Goal: Task Accomplishment & Management: Complete application form

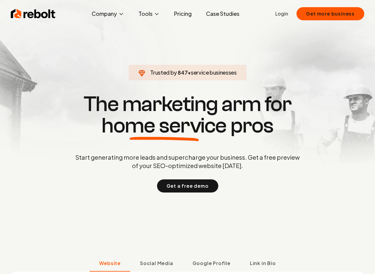
click at [285, 11] on link "Login" at bounding box center [281, 13] width 13 height 7
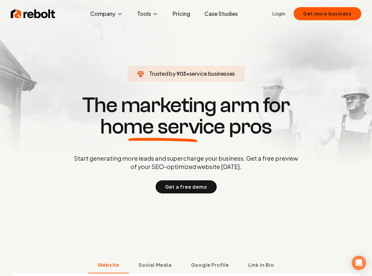
click at [283, 13] on link "Login" at bounding box center [279, 13] width 13 height 7
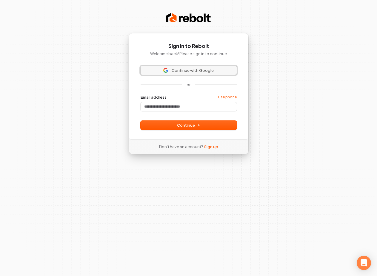
click at [208, 71] on span "Continue with Google" at bounding box center [192, 70] width 42 height 5
click at [212, 148] on link "Sign up" at bounding box center [211, 146] width 14 height 5
click at [190, 69] on span "Continue with Google" at bounding box center [192, 70] width 42 height 5
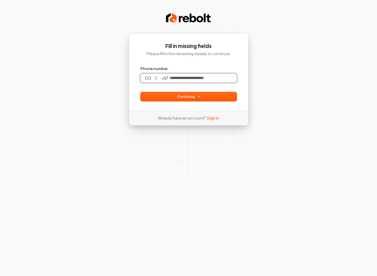
click at [177, 77] on input "Phone number" at bounding box center [202, 78] width 68 height 9
click at [198, 78] on input "**********" at bounding box center [202, 78] width 68 height 9
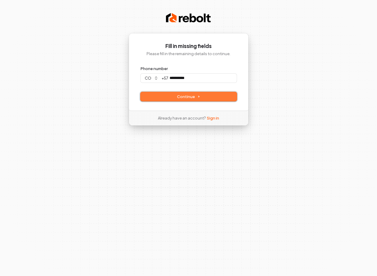
click at [197, 98] on icon at bounding box center [198, 96] width 3 height 3
type input "**********"
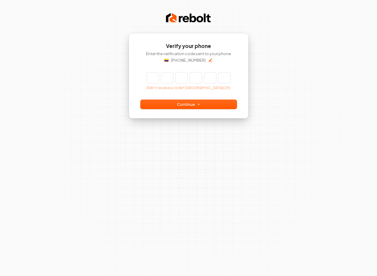
click at [151, 78] on input "Enter verification code" at bounding box center [188, 77] width 83 height 11
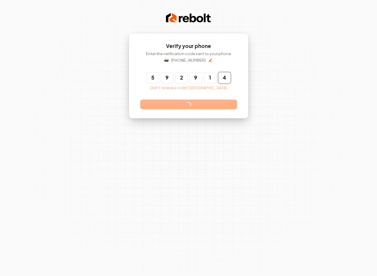
type input "******"
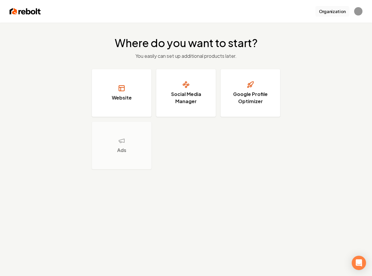
click at [341, 12] on button "Organization" at bounding box center [332, 11] width 34 height 11
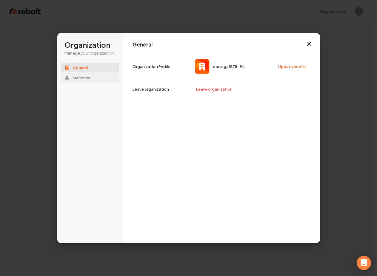
click at [92, 81] on button "Members" at bounding box center [90, 78] width 58 height 10
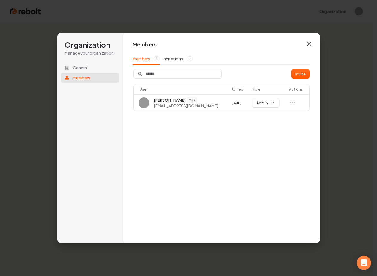
click at [309, 44] on icon "button" at bounding box center [309, 44] width 4 height 4
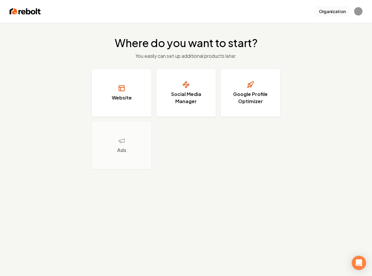
click at [344, 12] on button "Organization" at bounding box center [332, 11] width 34 height 11
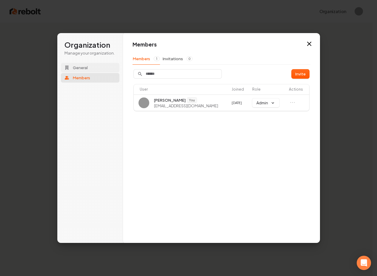
click at [88, 69] on button "General" at bounding box center [90, 68] width 58 height 10
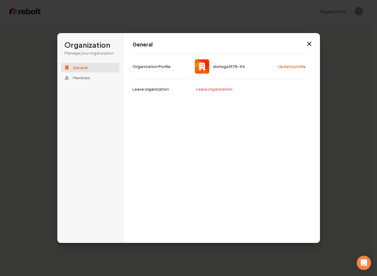
click at [228, 67] on span "dortega1578-94" at bounding box center [229, 66] width 32 height 5
click at [237, 66] on span "dortega1578-94" at bounding box center [229, 66] width 32 height 5
click at [74, 79] on span "Members" at bounding box center [81, 77] width 17 height 5
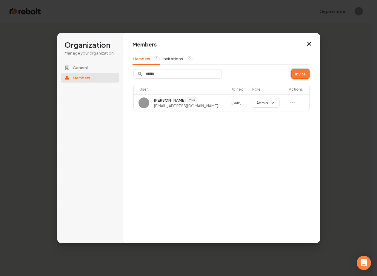
click at [303, 75] on button "Invite" at bounding box center [300, 73] width 18 height 9
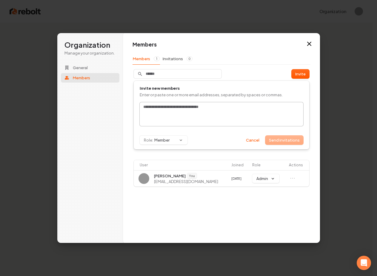
click at [167, 115] on div at bounding box center [221, 114] width 163 height 24
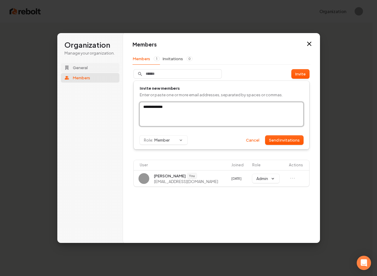
type input "**********"
click at [85, 69] on span "General" at bounding box center [80, 67] width 15 height 5
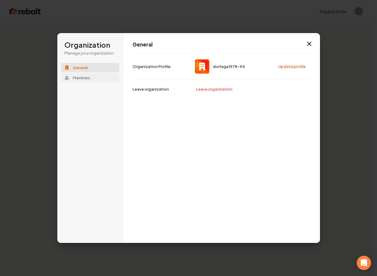
click at [85, 76] on span "Members" at bounding box center [81, 77] width 17 height 5
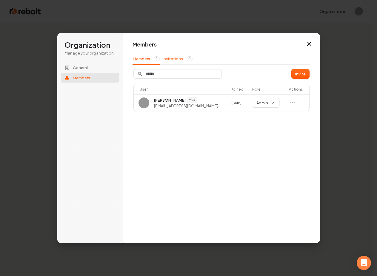
click at [171, 58] on button "Invitations 0" at bounding box center [177, 58] width 30 height 11
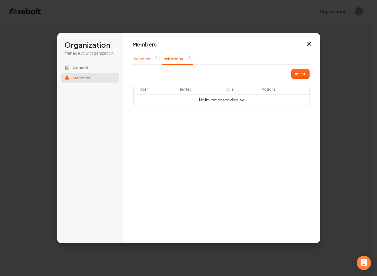
click at [141, 59] on button "Members 1" at bounding box center [145, 58] width 27 height 11
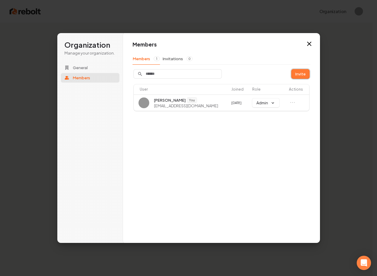
click at [303, 74] on button "Invite" at bounding box center [300, 73] width 18 height 9
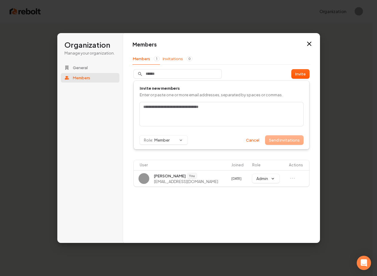
click at [171, 59] on button "Invitations 0" at bounding box center [177, 58] width 30 height 11
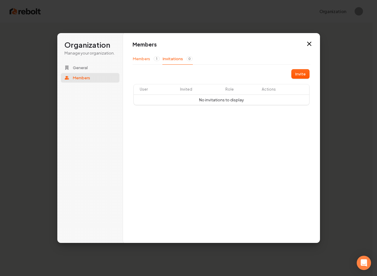
click at [139, 55] on button "Members 1" at bounding box center [145, 58] width 27 height 11
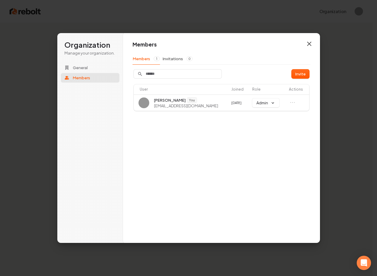
click at [310, 44] on icon "button" at bounding box center [308, 43] width 7 height 7
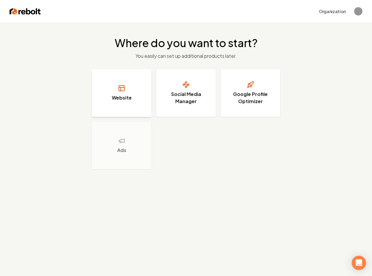
click at [139, 100] on button "Website" at bounding box center [122, 93] width 60 height 48
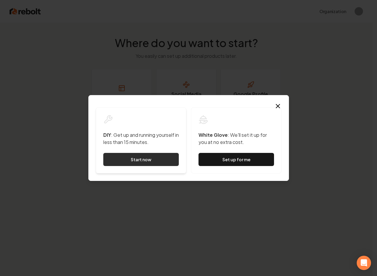
click at [140, 159] on link "Start now" at bounding box center [140, 159] width 75 height 13
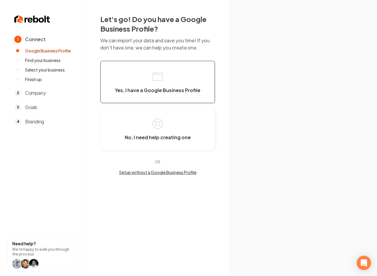
click at [151, 92] on span "Yes, I have a Google Business Profile" at bounding box center [157, 90] width 85 height 6
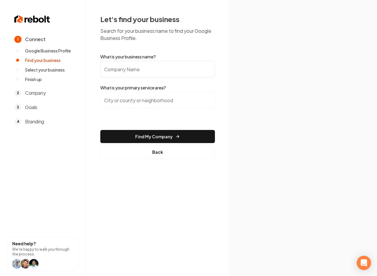
click at [138, 75] on input "What is your business name?" at bounding box center [157, 69] width 115 height 17
type input "Texian Fence"
click at [143, 102] on input "search" at bounding box center [157, 100] width 115 height 17
click at [144, 101] on input "search" at bounding box center [157, 100] width 115 height 17
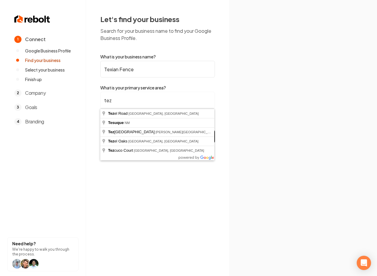
click at [120, 102] on input "tez" at bounding box center [157, 100] width 115 height 17
type input "t"
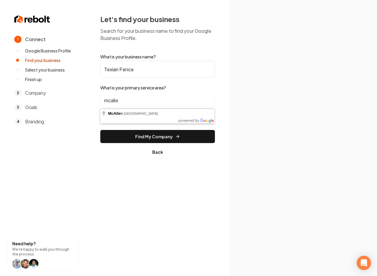
type input "[GEOGRAPHIC_DATA], [GEOGRAPHIC_DATA]"
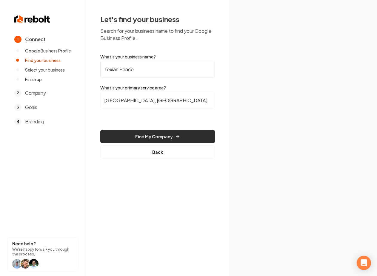
click at [144, 134] on button "Find My Company" at bounding box center [157, 136] width 115 height 13
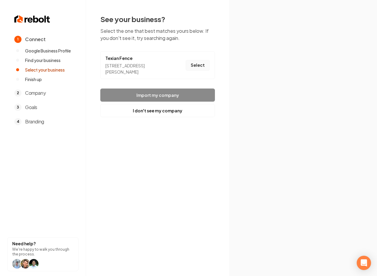
click at [195, 66] on button "Select" at bounding box center [197, 65] width 24 height 11
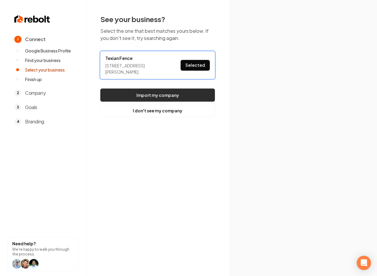
click at [176, 94] on button "Import my company" at bounding box center [157, 95] width 115 height 13
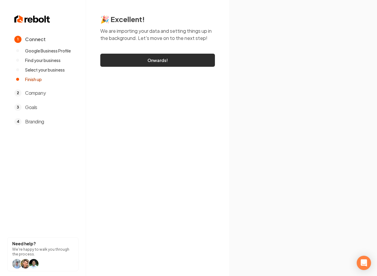
click at [149, 62] on link "Onwards!" at bounding box center [157, 60] width 115 height 13
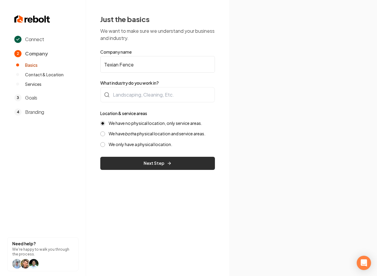
click at [154, 166] on button "Next Step" at bounding box center [157, 163] width 115 height 13
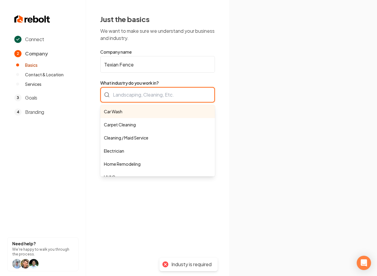
click at [141, 95] on div "Car Wash Carpet Cleaning Cleaning / Maid Service Electrician Home Remodeling HV…" at bounding box center [157, 95] width 115 height 16
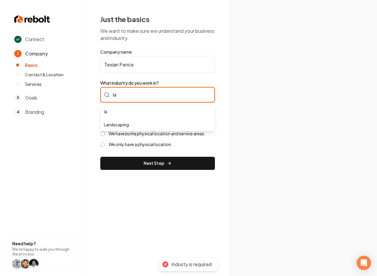
type input "l"
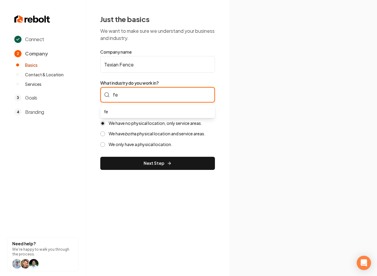
type input "f"
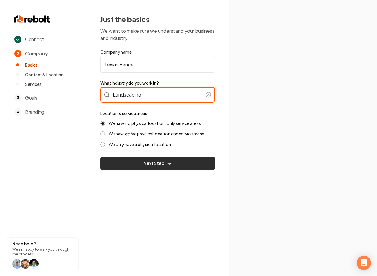
type input "Landscaping"
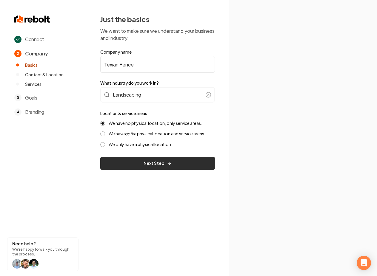
click at [143, 162] on button "Next Step" at bounding box center [157, 163] width 115 height 13
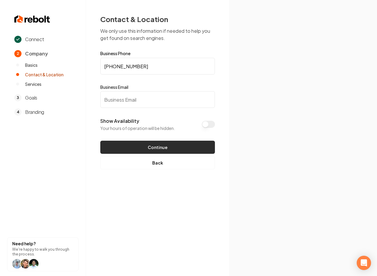
click at [148, 146] on button "Continue" at bounding box center [157, 147] width 115 height 13
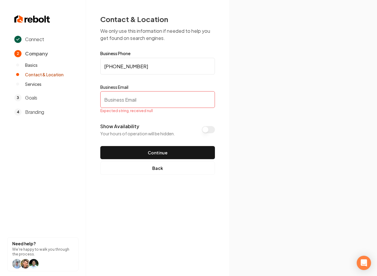
click at [124, 102] on input "Business Email" at bounding box center [157, 99] width 115 height 17
type input "[EMAIL_ADDRESS]"
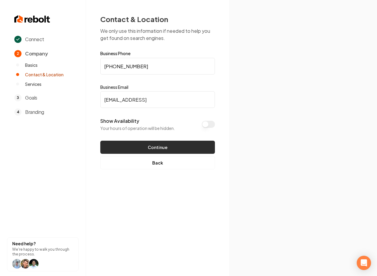
click at [152, 149] on button "Continue" at bounding box center [157, 147] width 115 height 13
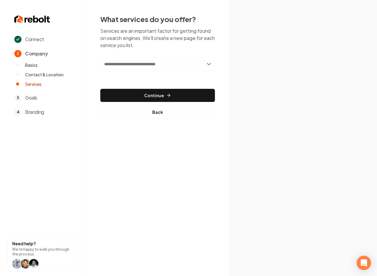
click at [137, 67] on input "text" at bounding box center [157, 64] width 115 height 14
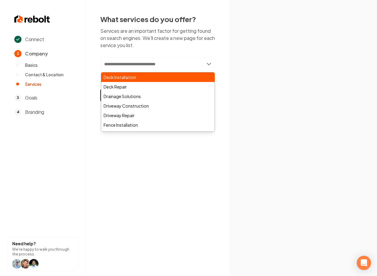
click at [128, 79] on div "Deck Installation" at bounding box center [157, 77] width 113 height 10
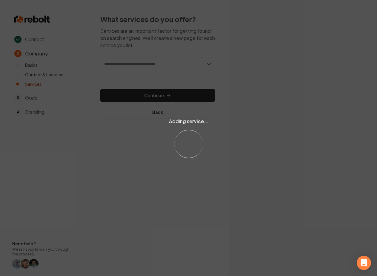
click at [134, 95] on div "Adding service... Loading..." at bounding box center [188, 138] width 377 height 276
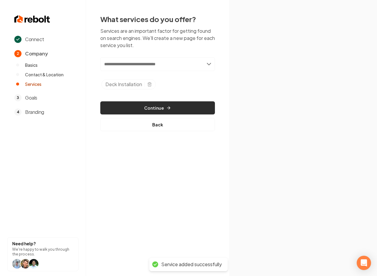
click at [161, 110] on button "Continue" at bounding box center [157, 107] width 115 height 13
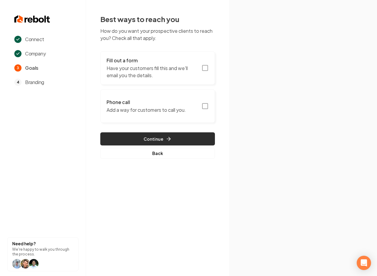
click at [175, 138] on button "Continue" at bounding box center [157, 138] width 115 height 13
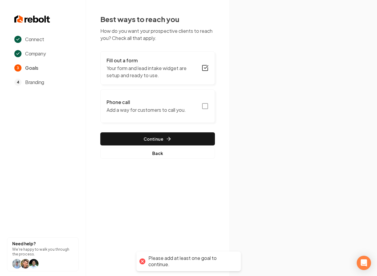
click at [202, 104] on icon "button" at bounding box center [204, 106] width 7 height 7
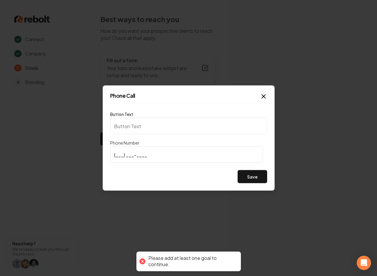
type input "Call us"
type input "[PHONE_NUMBER]"
click at [256, 178] on button "Save" at bounding box center [252, 176] width 30 height 13
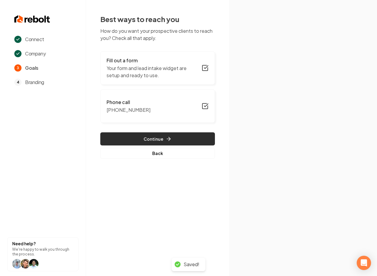
drag, startPoint x: 58, startPoint y: 152, endPoint x: 102, endPoint y: 143, distance: 44.3
click at [58, 152] on section "Connect Company 3 Goals 4 Branding Need help? We're happy to walk you through t…" at bounding box center [43, 138] width 86 height 276
click at [145, 136] on button "Continue" at bounding box center [157, 138] width 115 height 13
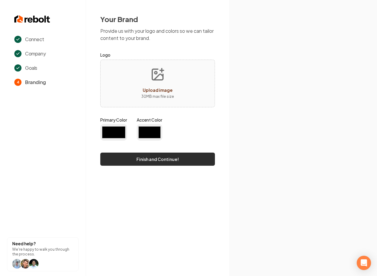
click at [149, 157] on button "Finish and Continue!" at bounding box center [157, 159] width 115 height 13
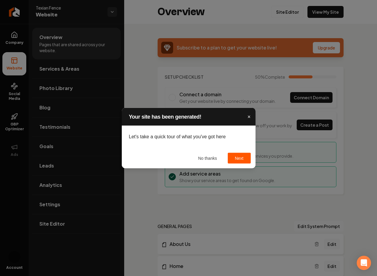
click at [250, 116] on span "×" at bounding box center [248, 117] width 3 height 6
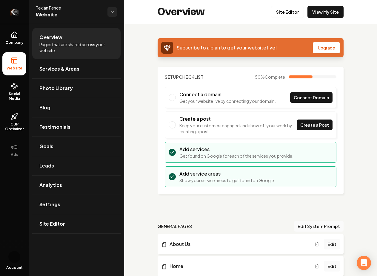
click at [16, 17] on link "Return to dashboard" at bounding box center [14, 12] width 29 height 24
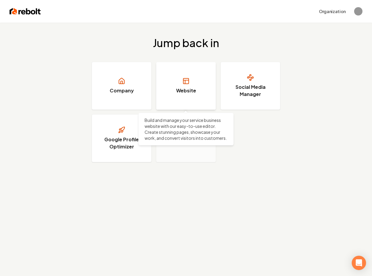
click at [175, 95] on link "Website" at bounding box center [186, 86] width 60 height 48
